Goal: Task Accomplishment & Management: Manage account settings

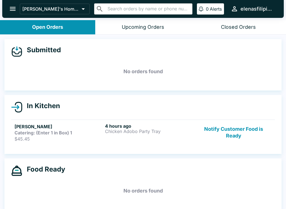
click at [25, 139] on p "$45.45" at bounding box center [59, 139] width 88 height 6
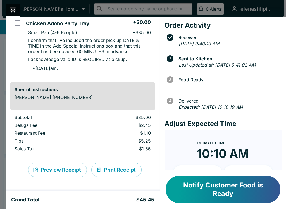
scroll to position [53, 0]
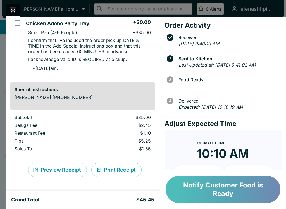
click at [201, 191] on button "Notify Customer Food is Ready" at bounding box center [223, 189] width 115 height 27
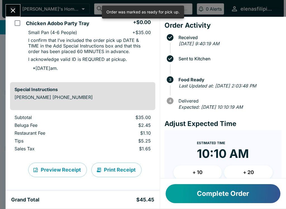
click at [204, 198] on button "Complete Order" at bounding box center [223, 193] width 115 height 19
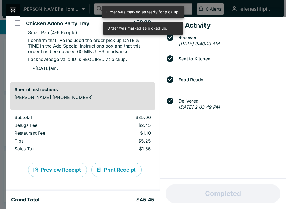
click at [7, 8] on button "Close" at bounding box center [13, 10] width 14 height 12
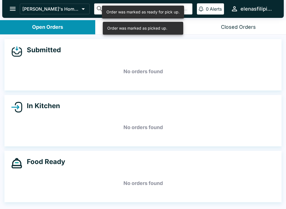
click at [10, 11] on icon "open drawer" at bounding box center [13, 9] width 8 height 8
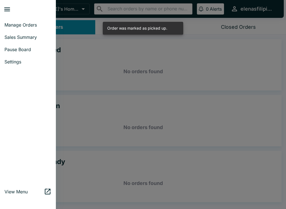
click at [10, 49] on span "Pause Board" at bounding box center [27, 50] width 47 height 6
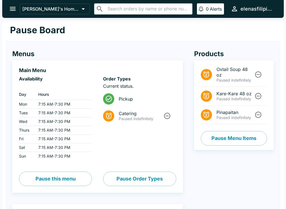
click at [215, 144] on button "Pause Menu Items" at bounding box center [234, 138] width 66 height 15
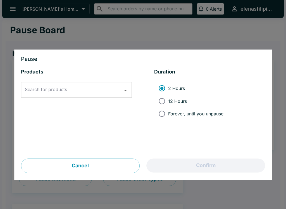
click at [22, 94] on div "Search for products" at bounding box center [76, 90] width 111 height 16
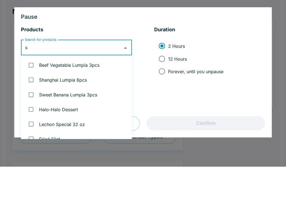
type input "si"
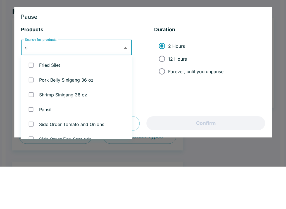
click at [30, 102] on input "checkbox" at bounding box center [30, 107] width 11 height 11
checkbox input "true"
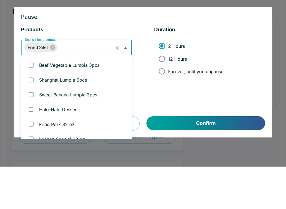
scroll to position [22, 0]
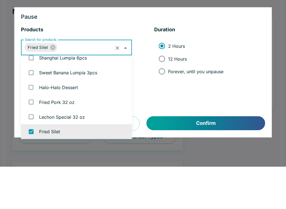
click at [161, 108] on input "Forever, until you unpause" at bounding box center [162, 114] width 13 height 13
radio input "true"
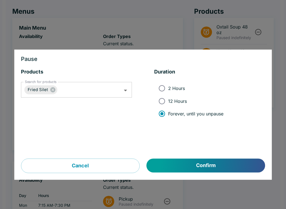
click at [198, 172] on button "Confirm" at bounding box center [206, 166] width 118 height 14
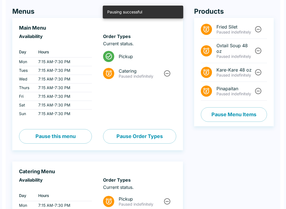
click at [19, 11] on h4 "Menus" at bounding box center [97, 11] width 171 height 8
click at [18, 9] on h4 "Menus" at bounding box center [97, 11] width 171 height 8
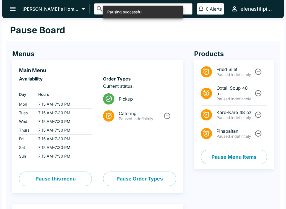
click at [11, 5] on button "open drawer" at bounding box center [13, 9] width 14 height 14
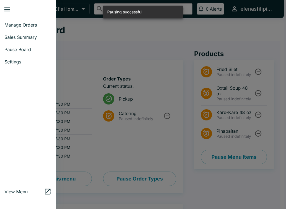
click at [12, 27] on span "Manage Orders" at bounding box center [27, 25] width 47 height 6
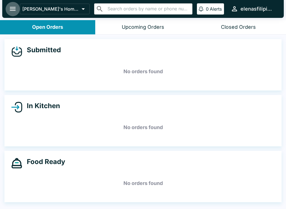
click at [9, 7] on icon "open drawer" at bounding box center [13, 9] width 8 height 8
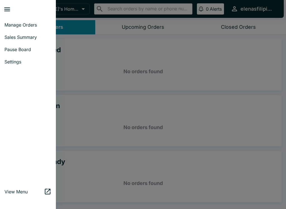
click at [8, 37] on span "Sales Summary" at bounding box center [27, 37] width 47 height 6
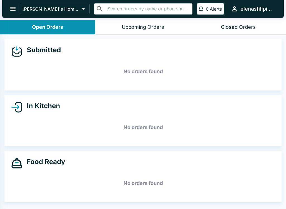
select select "03:00"
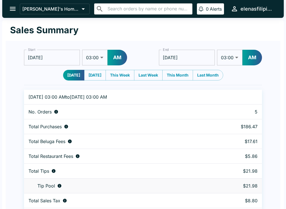
click at [10, 13] on button "open drawer" at bounding box center [13, 9] width 14 height 14
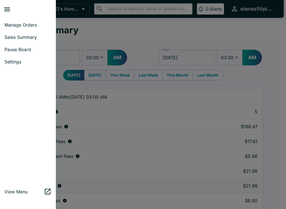
click at [15, 27] on span "Manage Orders" at bounding box center [27, 25] width 47 height 6
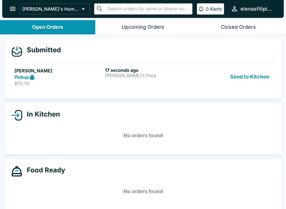
click at [31, 88] on link "[PERSON_NAME] Pickup $70.70 17 seconds ago [PERSON_NAME]’s Pack Send to Kitchen" at bounding box center [143, 77] width 264 height 26
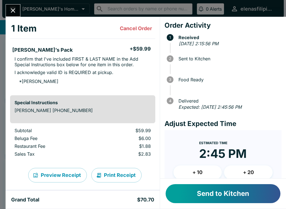
scroll to position [25, 0]
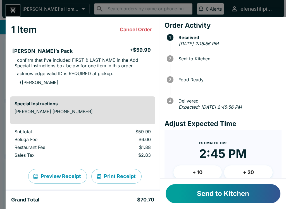
click at [210, 200] on button "Send to Kitchen" at bounding box center [223, 193] width 115 height 19
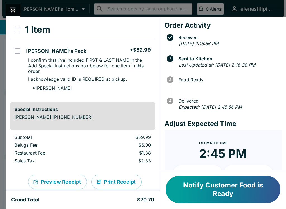
click at [188, 192] on button "Notify Customer Food is Ready" at bounding box center [223, 189] width 115 height 27
